Goal: Check status: Check status

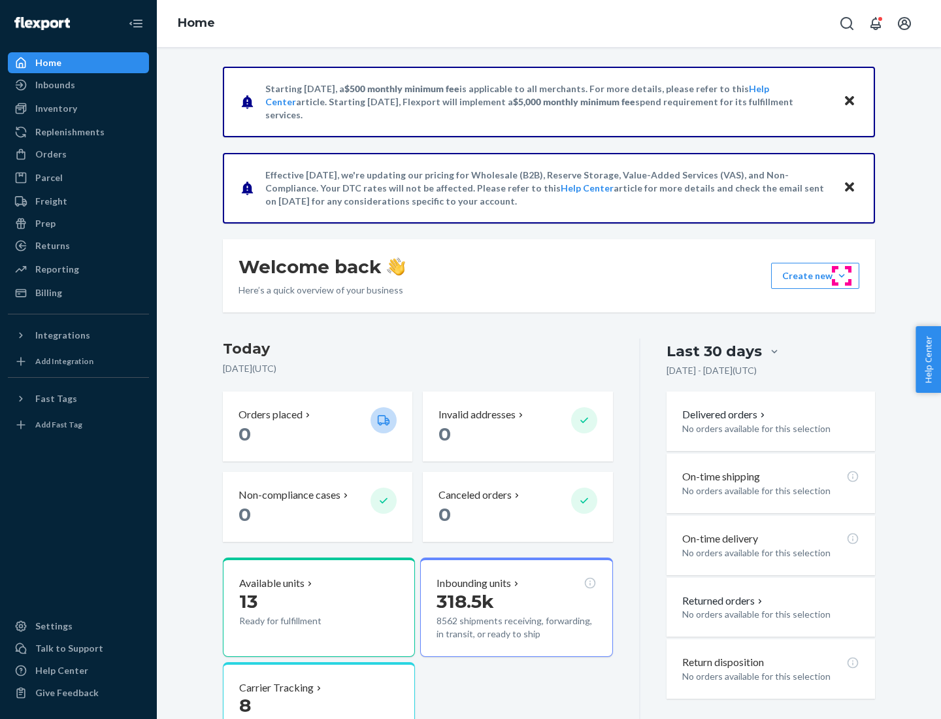
click at [842, 276] on button "Create new Create new inbound Create new order Create new product" at bounding box center [815, 276] width 88 height 26
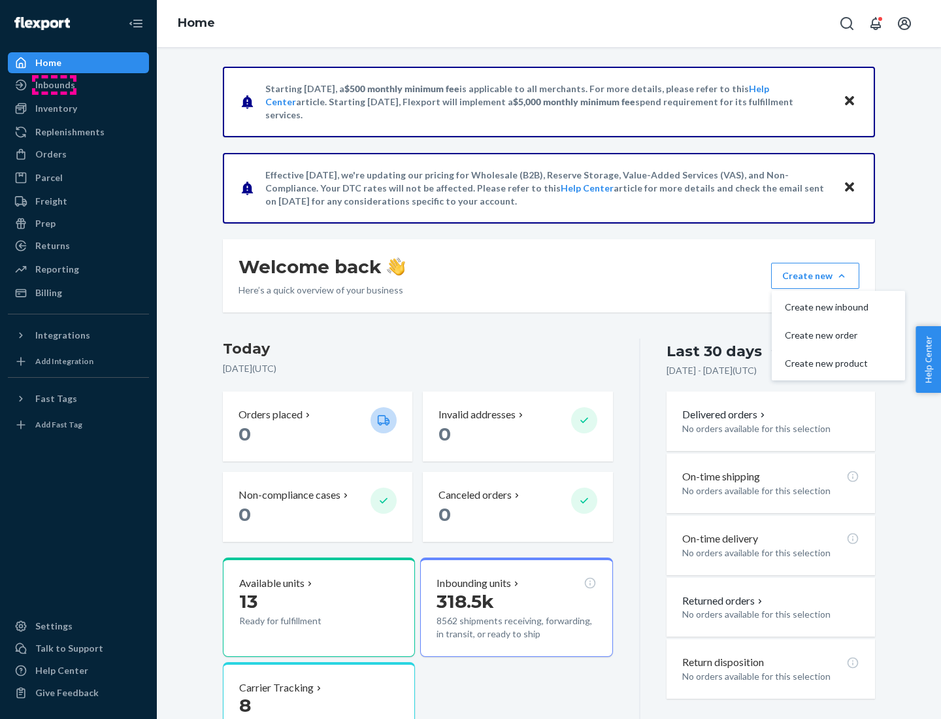
click at [54, 85] on div "Inbounds" at bounding box center [55, 84] width 40 height 13
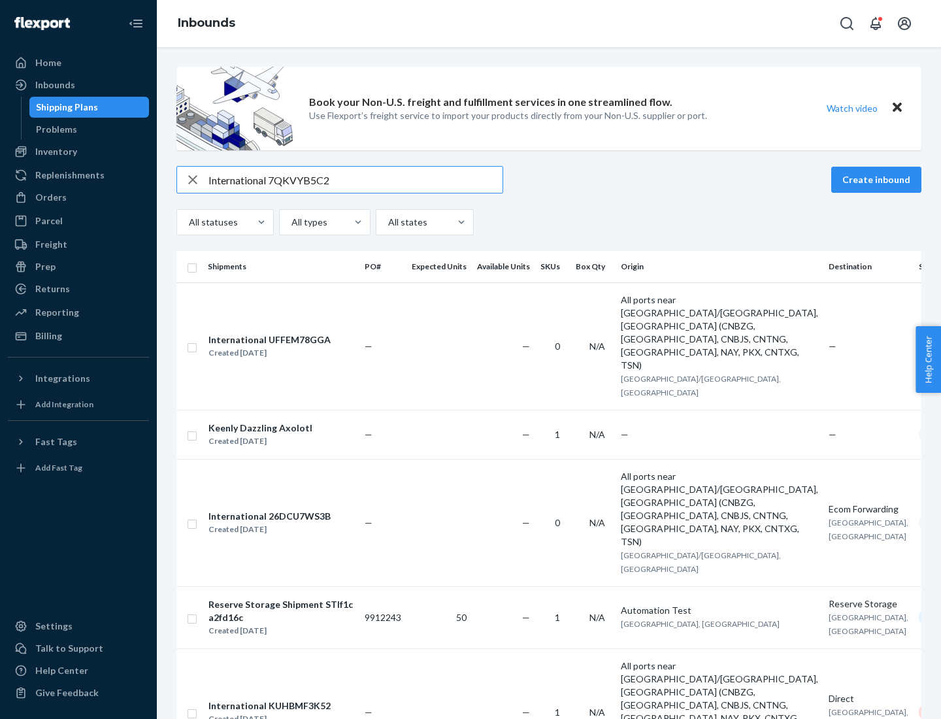
type input "International 7QKVYB5C29"
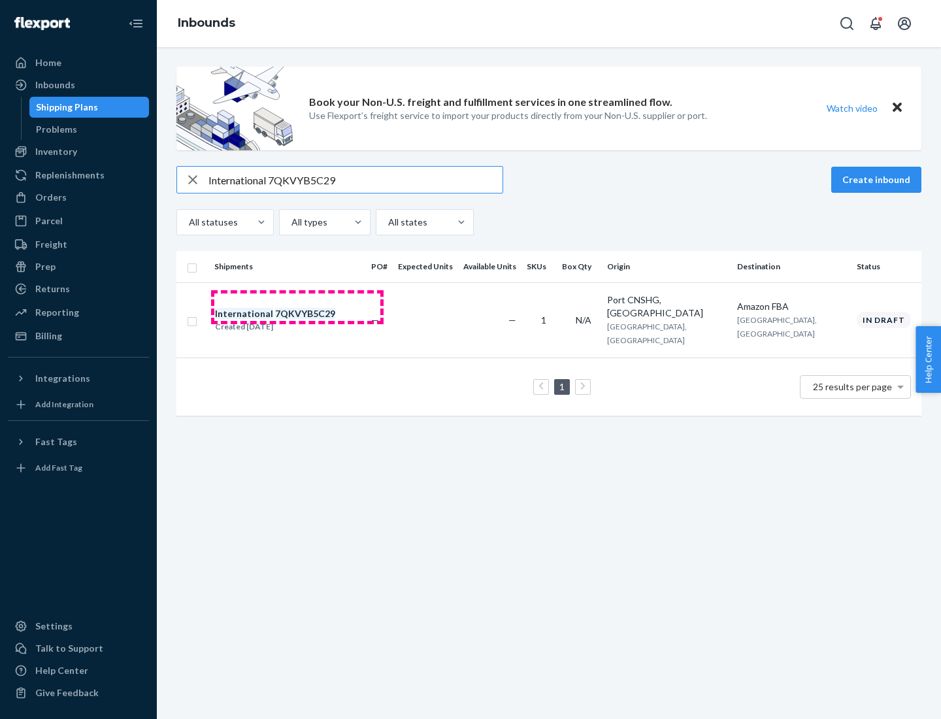
click at [297, 320] on div "Created [DATE]" at bounding box center [275, 326] width 120 height 13
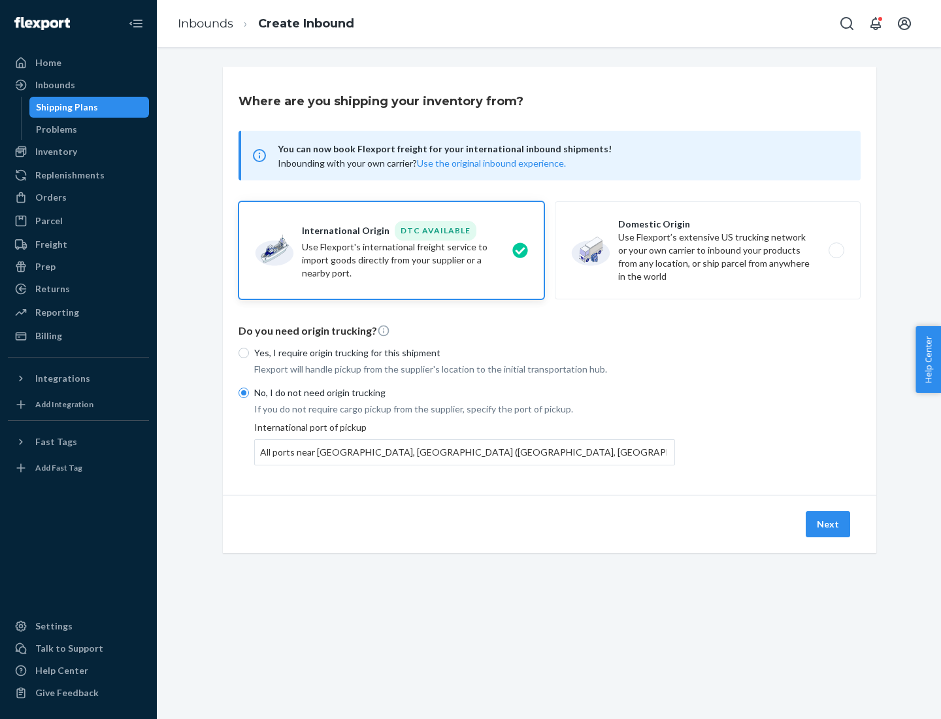
click at [828, 523] on button "Next" at bounding box center [828, 524] width 44 height 26
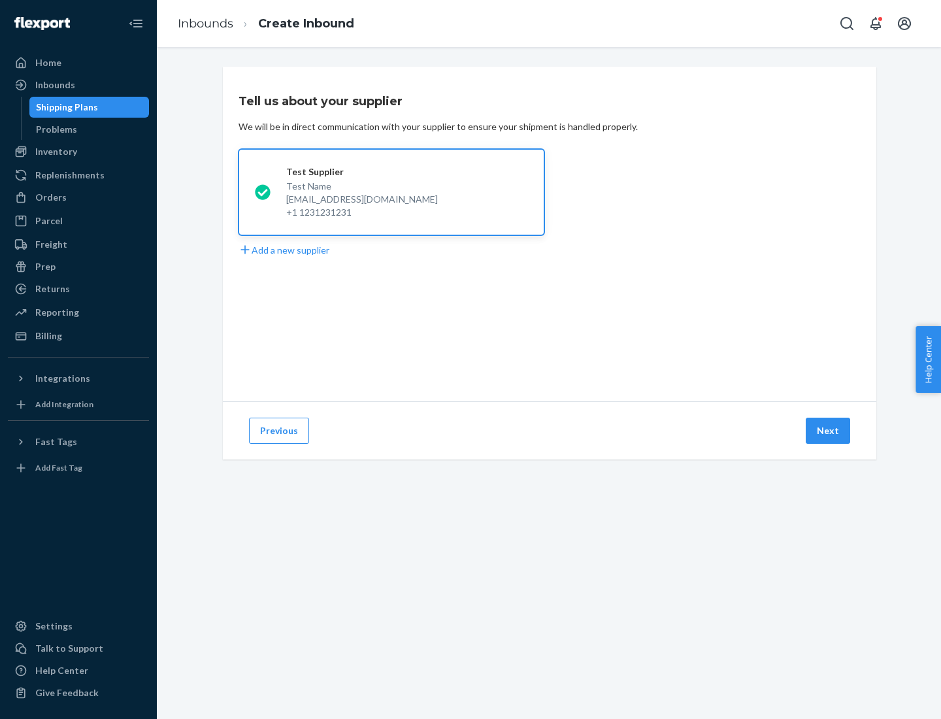
click at [828, 431] on button "Next" at bounding box center [828, 430] width 44 height 26
